Goal: Use online tool/utility: Utilize a website feature to perform a specific function

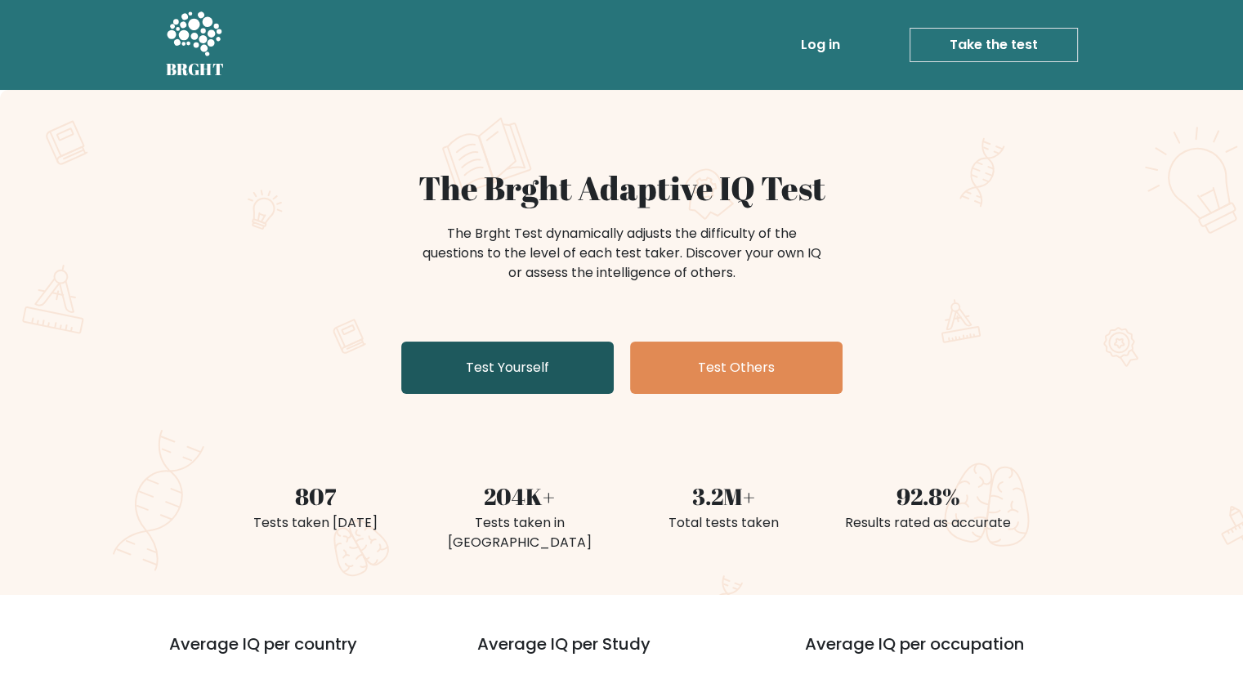
click at [513, 381] on link "Test Yourself" at bounding box center [507, 368] width 212 height 52
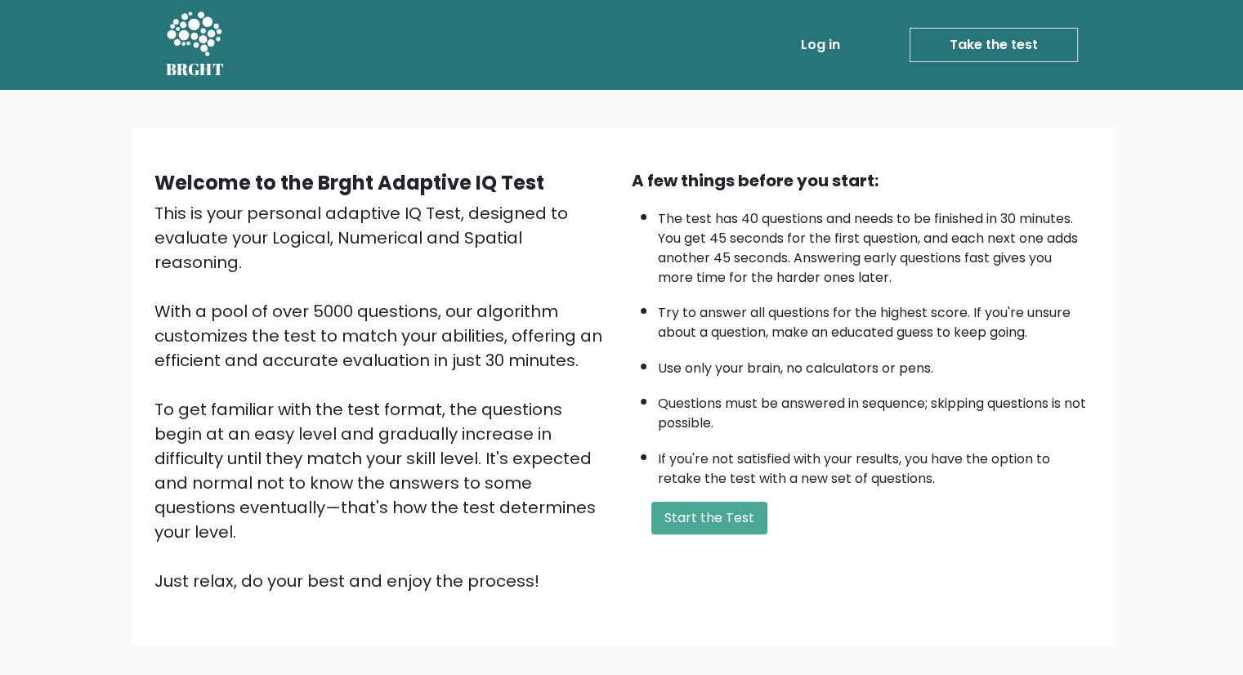
click at [991, 39] on link "Take the test" at bounding box center [994, 45] width 168 height 34
click at [691, 519] on button "Start the Test" at bounding box center [709, 518] width 116 height 33
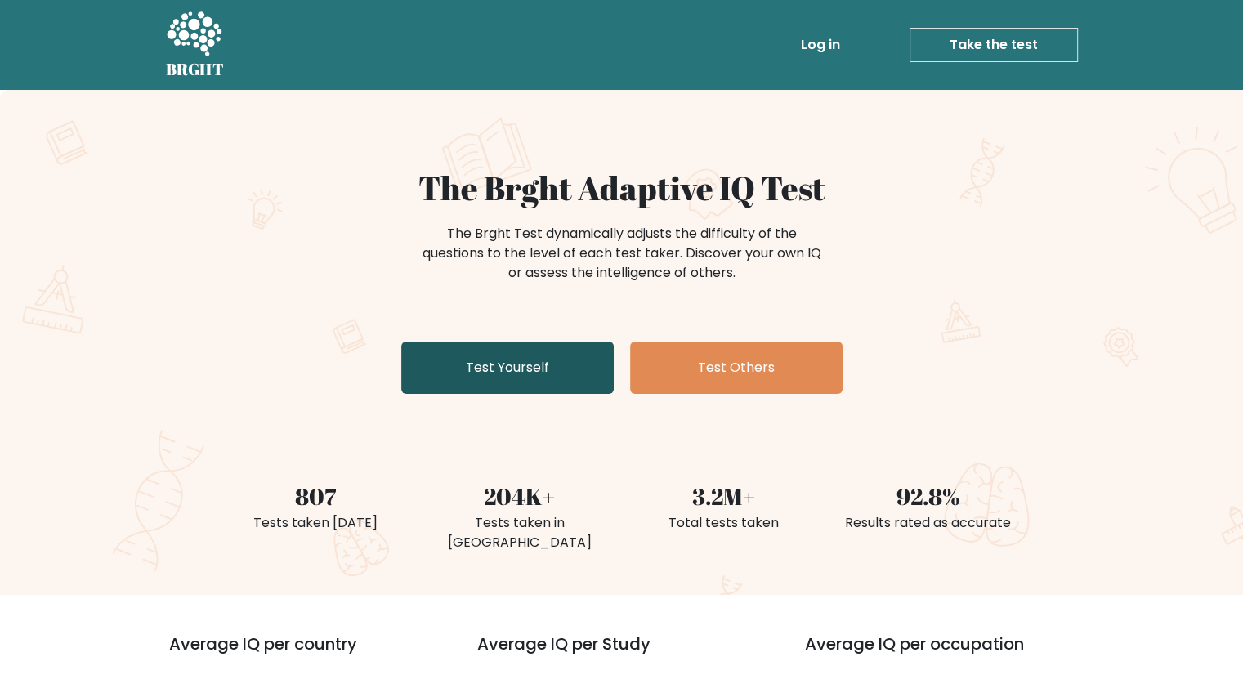
click at [519, 377] on link "Test Yourself" at bounding box center [507, 368] width 212 height 52
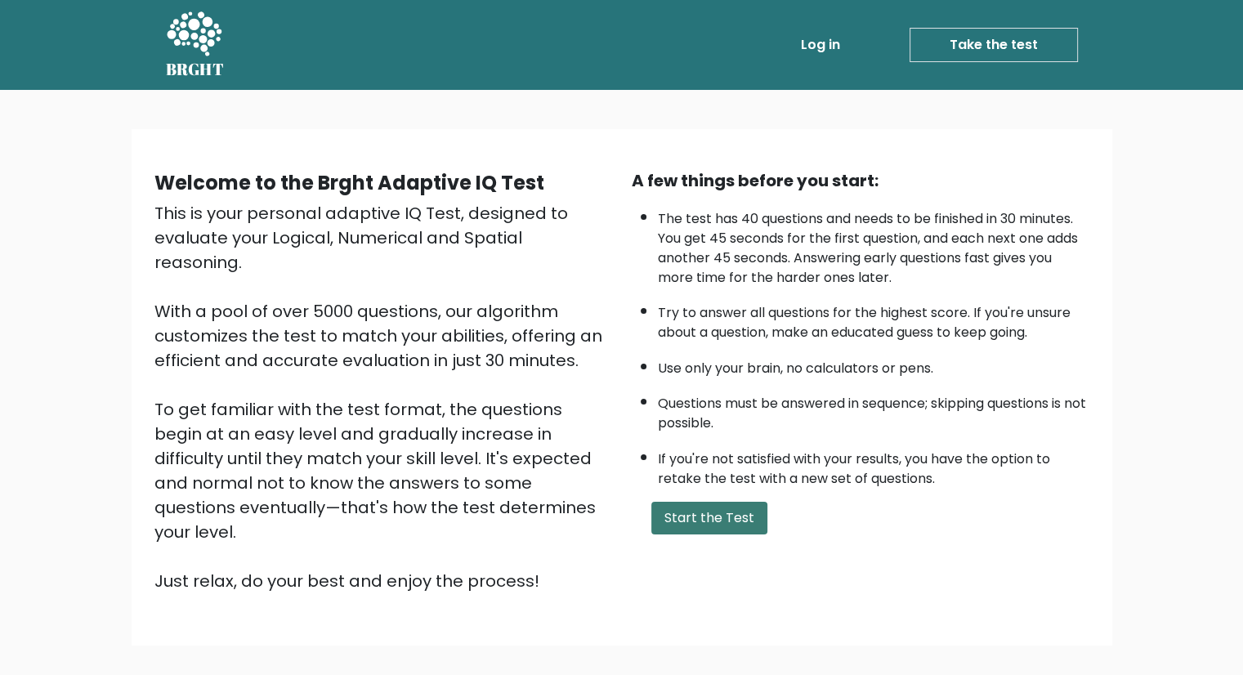
click at [729, 525] on button "Start the Test" at bounding box center [709, 518] width 116 height 33
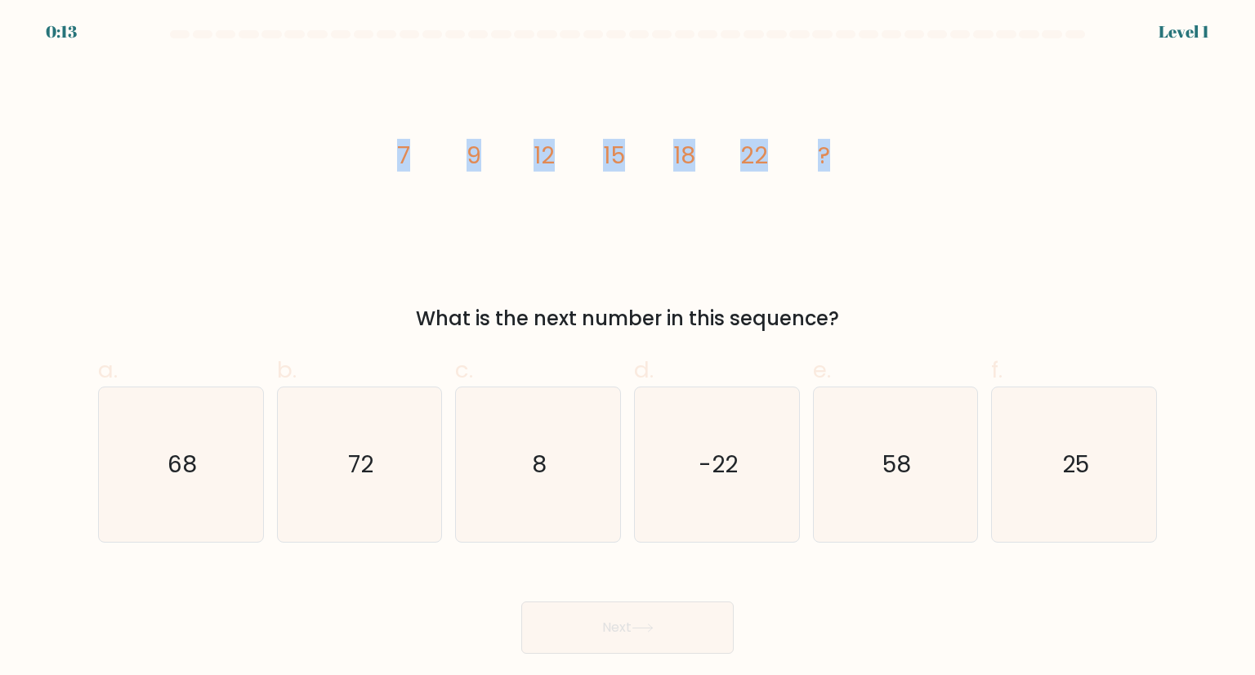
drag, startPoint x: 426, startPoint y: 148, endPoint x: 858, endPoint y: 133, distance: 432.6
click at [858, 133] on div "image/svg+xml 7 9 12 15 18 22 ? What is the next number in this sequence?" at bounding box center [627, 197] width 1079 height 271
copy g "7 9 12 15 18 22 ?"
